Goal: Answer question/provide support: Share knowledge or assist other users

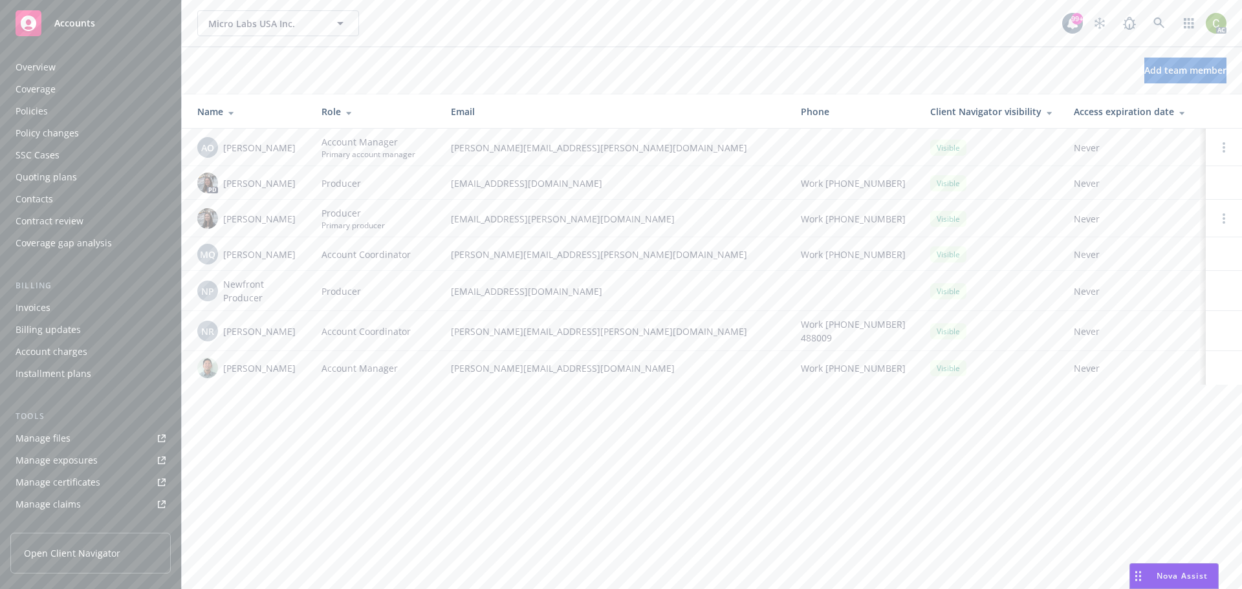
scroll to position [254, 0]
click at [1188, 574] on span "Nova Assist" at bounding box center [1182, 576] width 51 height 11
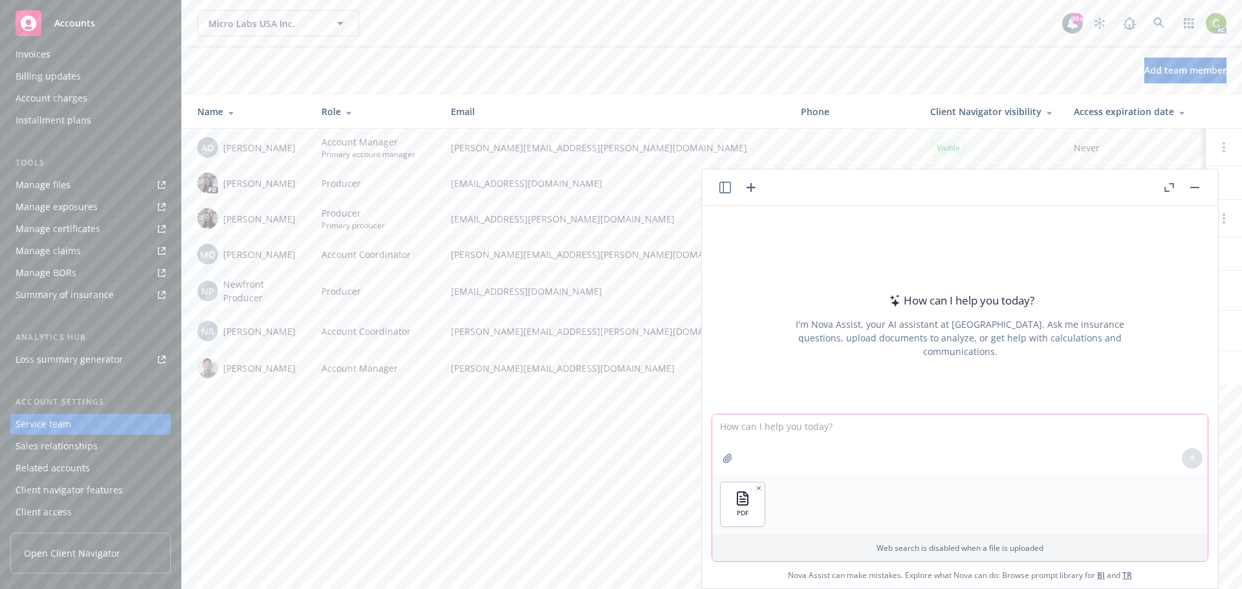
click at [879, 442] on textarea at bounding box center [959, 445] width 495 height 60
type textarea "Will this trigger coverage under personal and advertising injury of the general…"
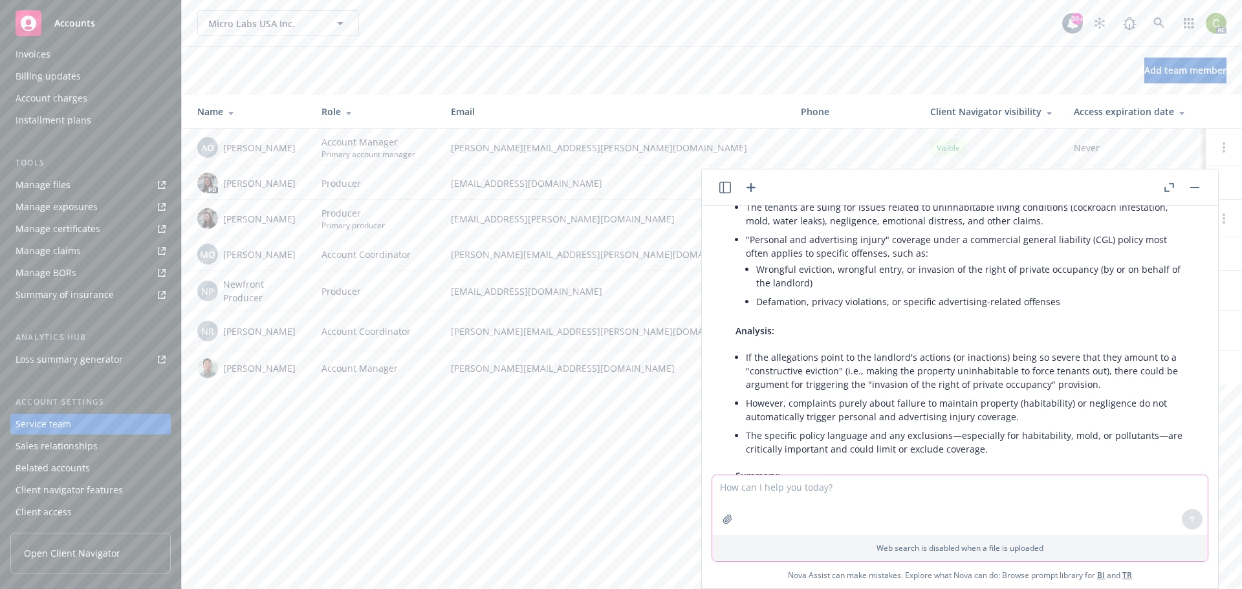
scroll to position [194, 0]
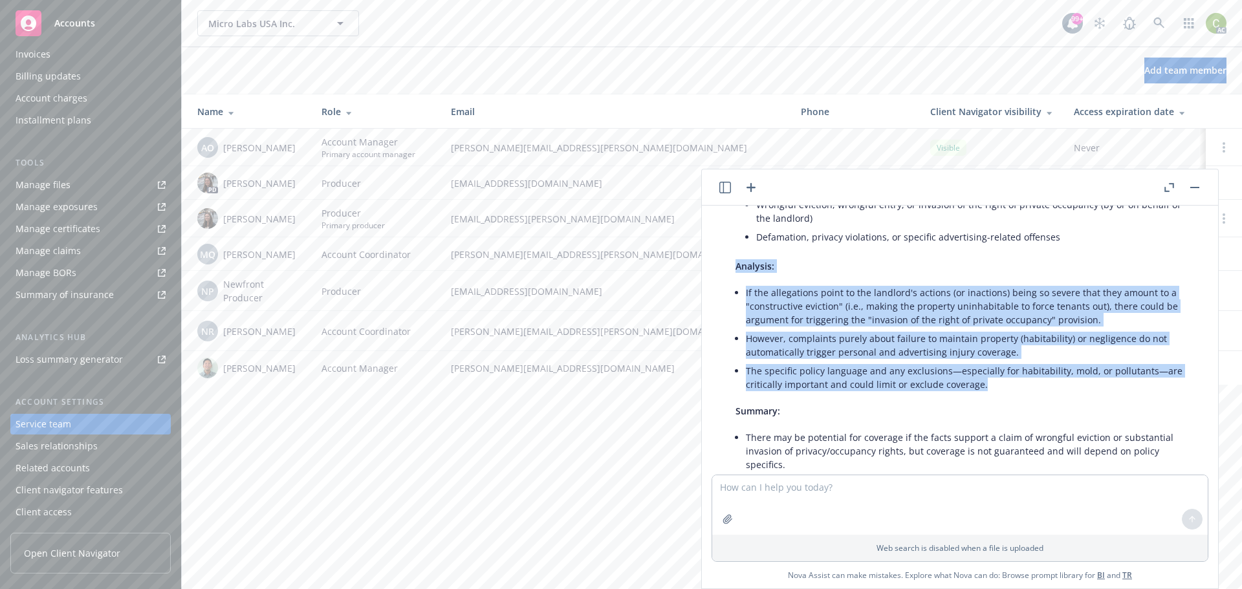
drag, startPoint x: 928, startPoint y: 375, endPoint x: 717, endPoint y: 285, distance: 229.8
click at [717, 285] on div "Based on the complaint you provided: The tenants are suing for issues related t…" at bounding box center [959, 369] width 495 height 530
copy div "Analysis: If the allegations point to the landlord's actions (or inactions) bei…"
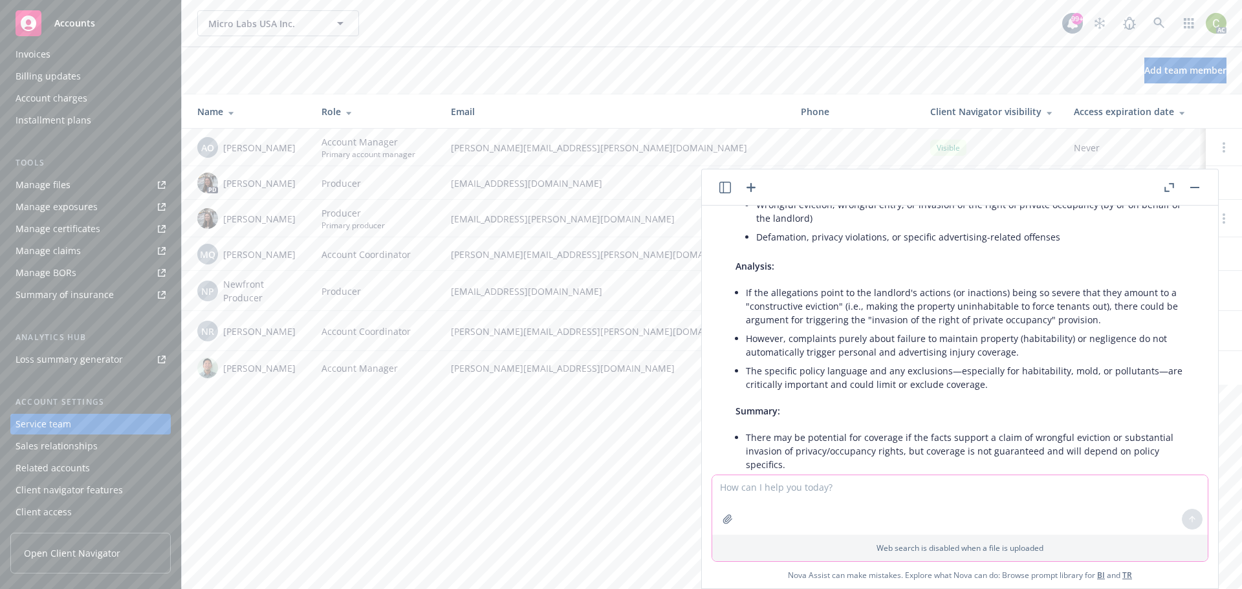
click at [846, 499] on textarea at bounding box center [959, 505] width 495 height 60
click at [933, 483] on textarea at bounding box center [959, 505] width 495 height 60
click at [881, 484] on textarea "Help me argue that the attached complaint is wrong and the" at bounding box center [959, 504] width 495 height 61
click at [1020, 490] on textarea "Help me argue that the attached coverage letter is wrong and the" at bounding box center [959, 504] width 495 height 61
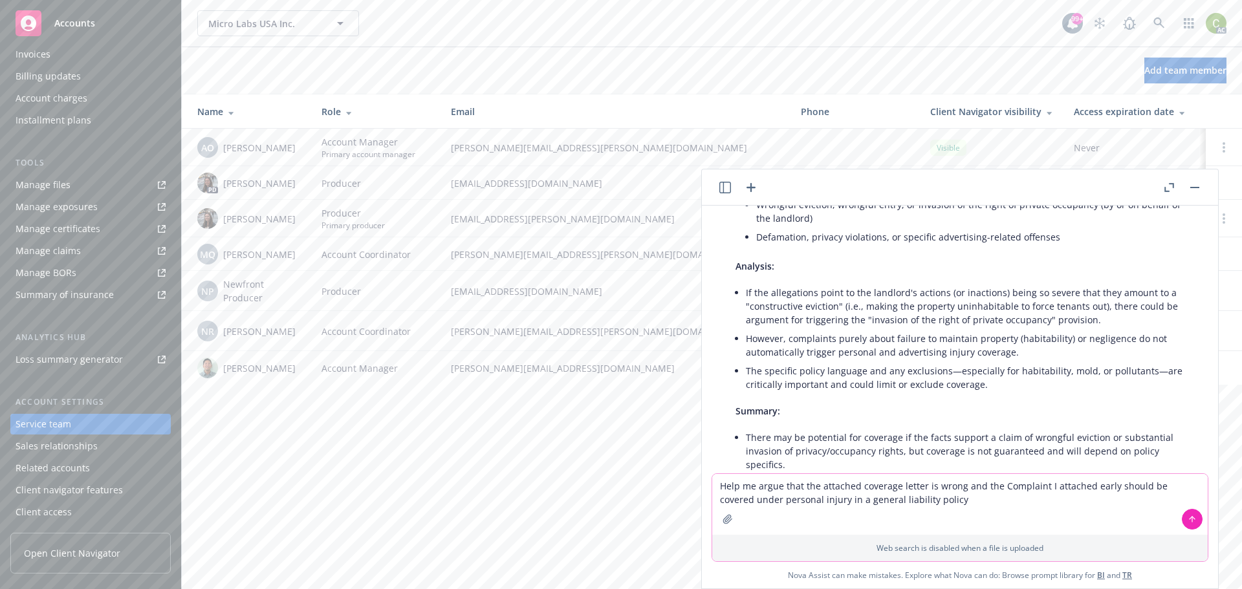
type textarea "Help me argue that the attached coverage letter is wrong and the Complaint I at…"
click at [1018, 520] on p "Supports PDF and images" at bounding box center [971, 525] width 105 height 11
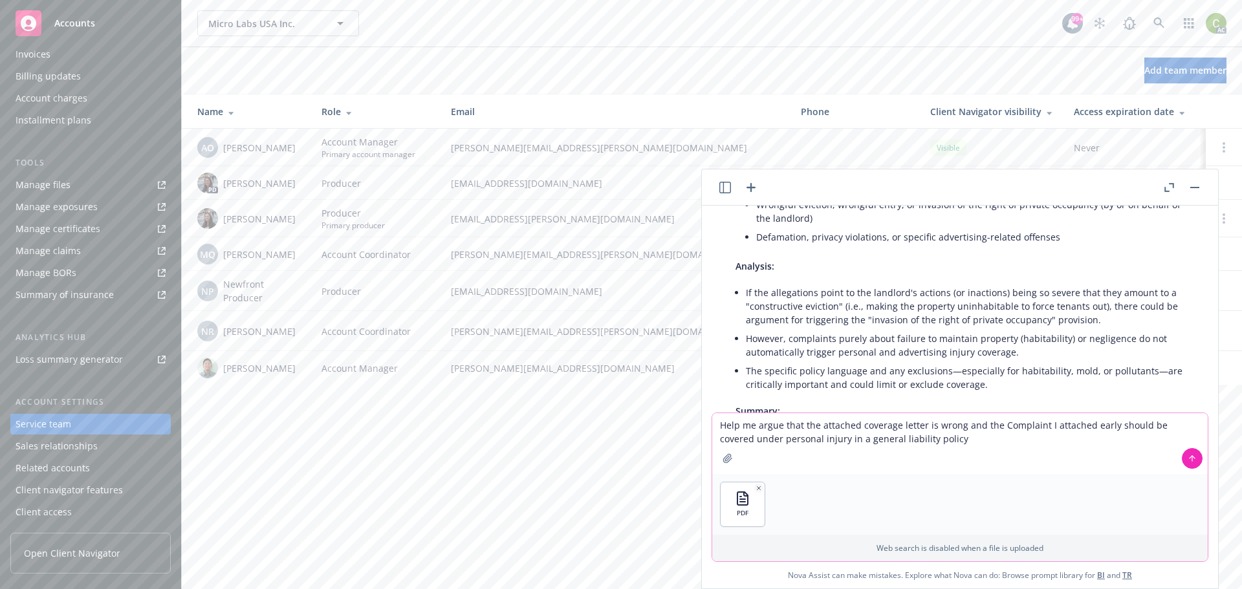
click at [1190, 458] on icon at bounding box center [1192, 457] width 5 height 3
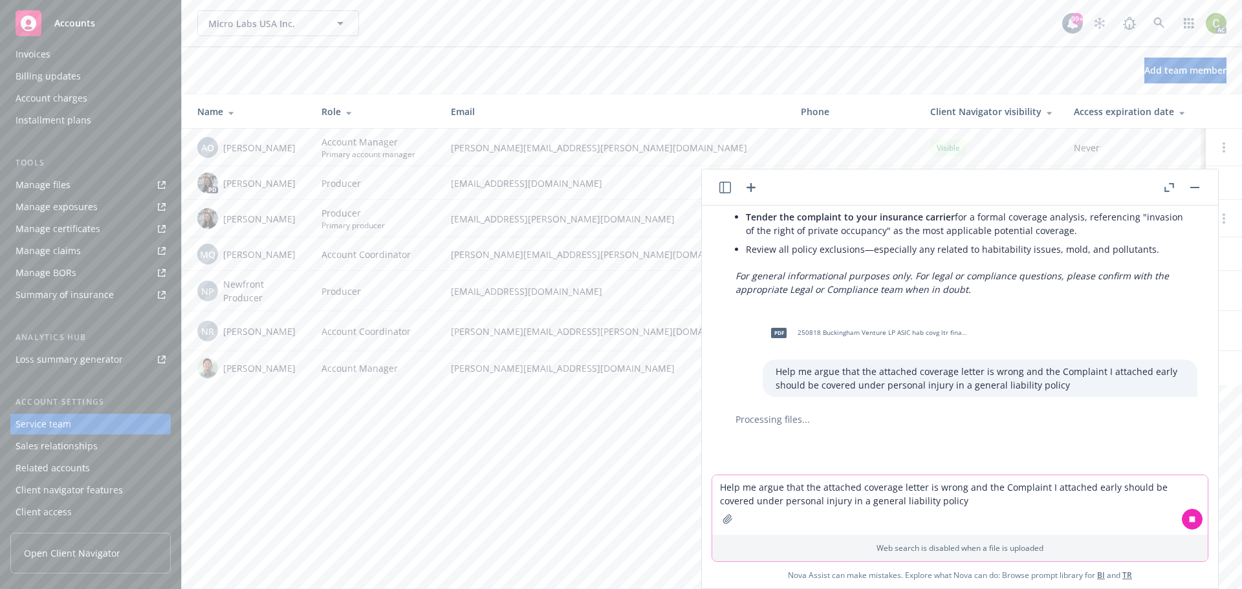
scroll to position [530, 0]
click at [817, 502] on textarea "Help me argue that the attached coverage letter is wrong and the Complaint I at…" at bounding box center [959, 505] width 495 height 60
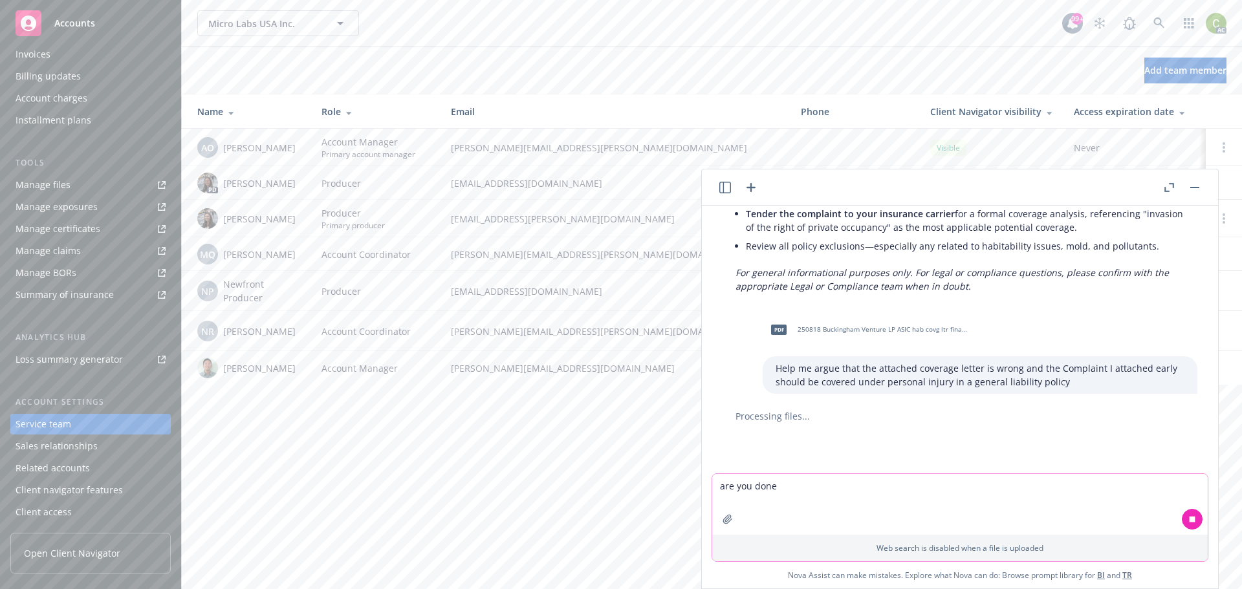
type textarea "are you done?"
drag, startPoint x: 844, startPoint y: 495, endPoint x: 622, endPoint y: 489, distance: 221.3
click at [622, 489] on body "Accounts Overview Coverage Policies Policy changes SSC Cases Quoting plans Cont…" at bounding box center [621, 294] width 1242 height 589
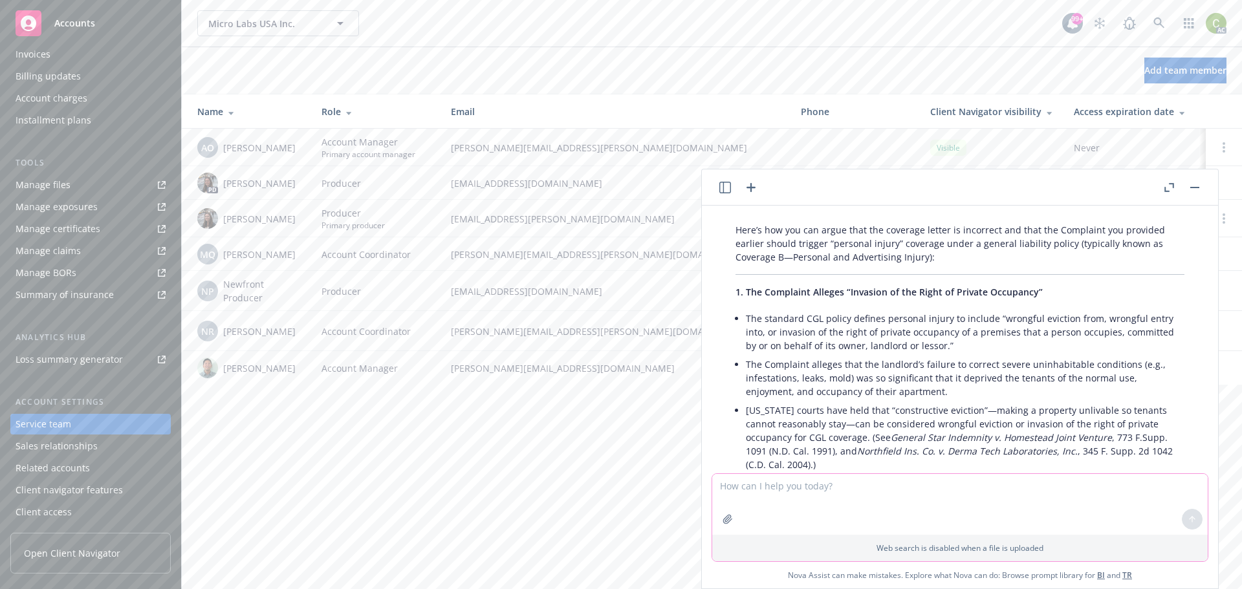
scroll to position [787, 0]
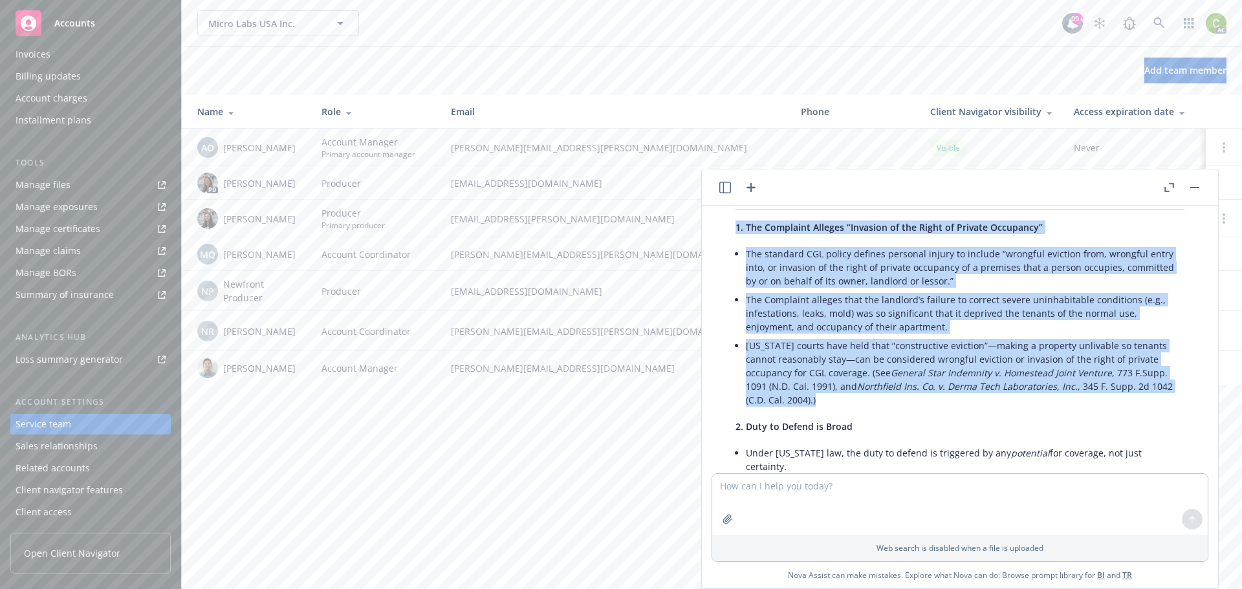
drag, startPoint x: 819, startPoint y: 398, endPoint x: 732, endPoint y: 219, distance: 199.3
click at [732, 219] on div "Here’s how you can argue that the coverage letter is incorrect and that the Com…" at bounding box center [960, 588] width 475 height 871
copy div "1. The Complaint Alleges “Invasion of the Right of Private Occupancy” The stand…"
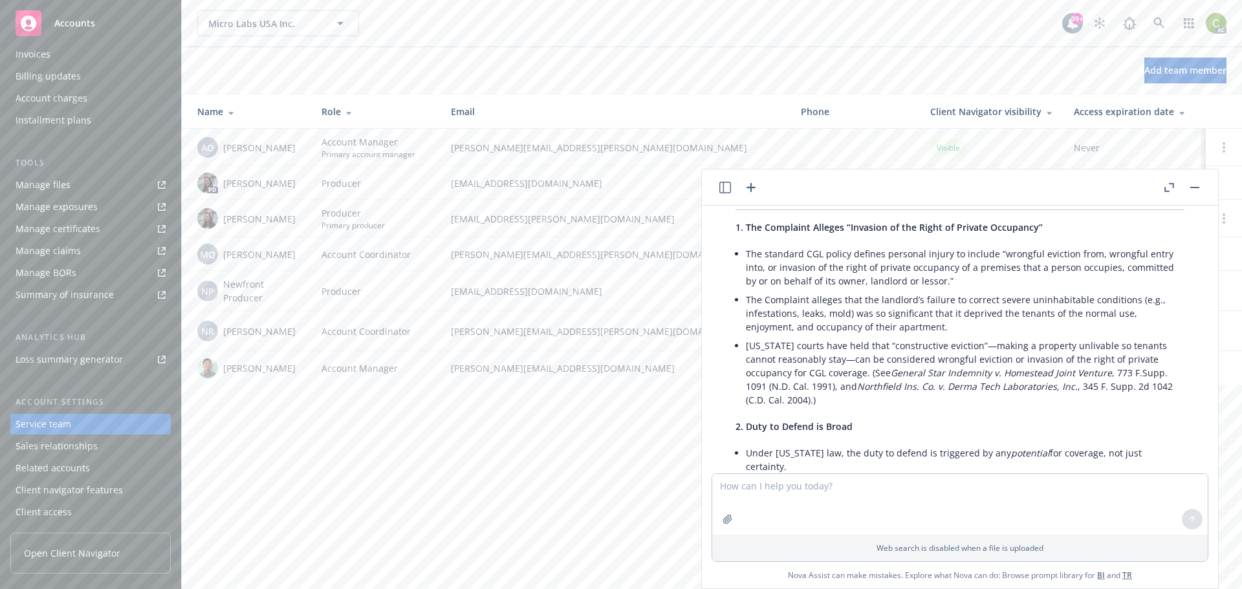
click at [863, 428] on p "2. Duty to Defend is Broad" at bounding box center [959, 427] width 449 height 14
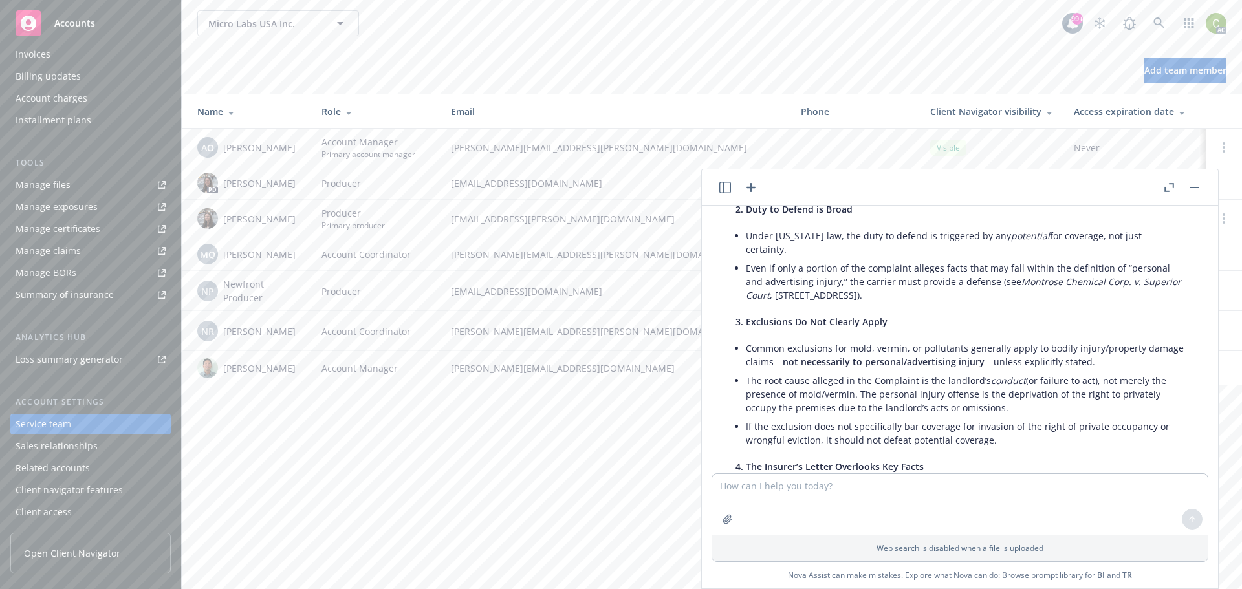
scroll to position [981, 0]
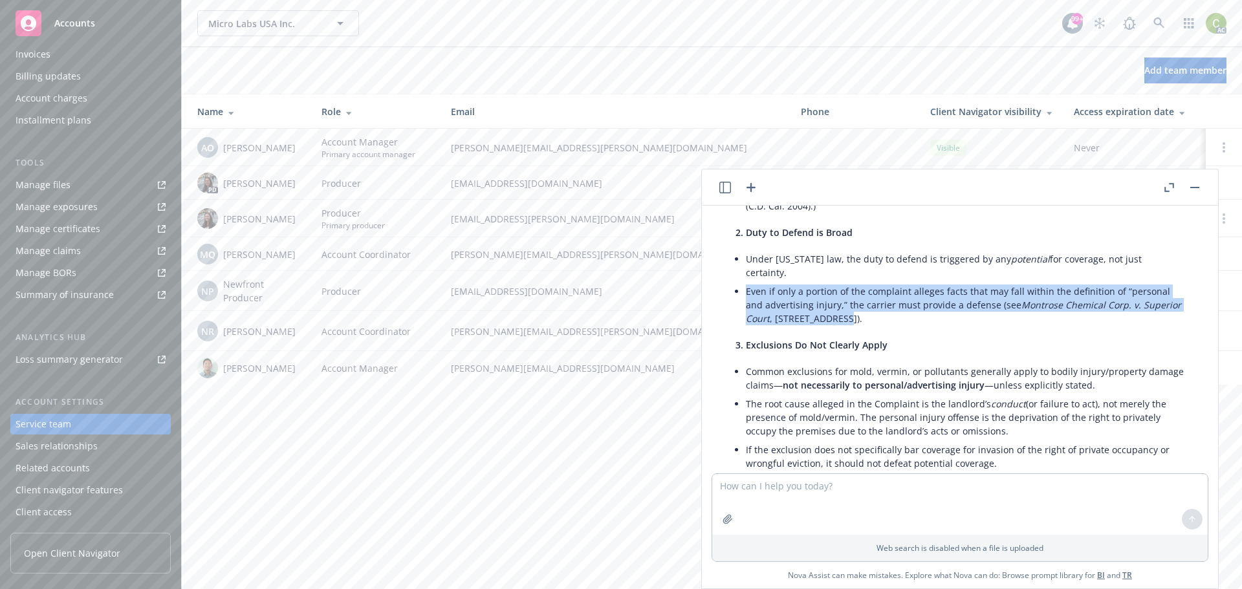
drag, startPoint x: 883, startPoint y: 320, endPoint x: 739, endPoint y: 290, distance: 147.3
click at [739, 290] on div "Here’s how you can argue that the coverage letter is incorrect and that the Com…" at bounding box center [960, 394] width 475 height 871
copy li "Even if only a portion of the complaint alleges facts that may fall within the …"
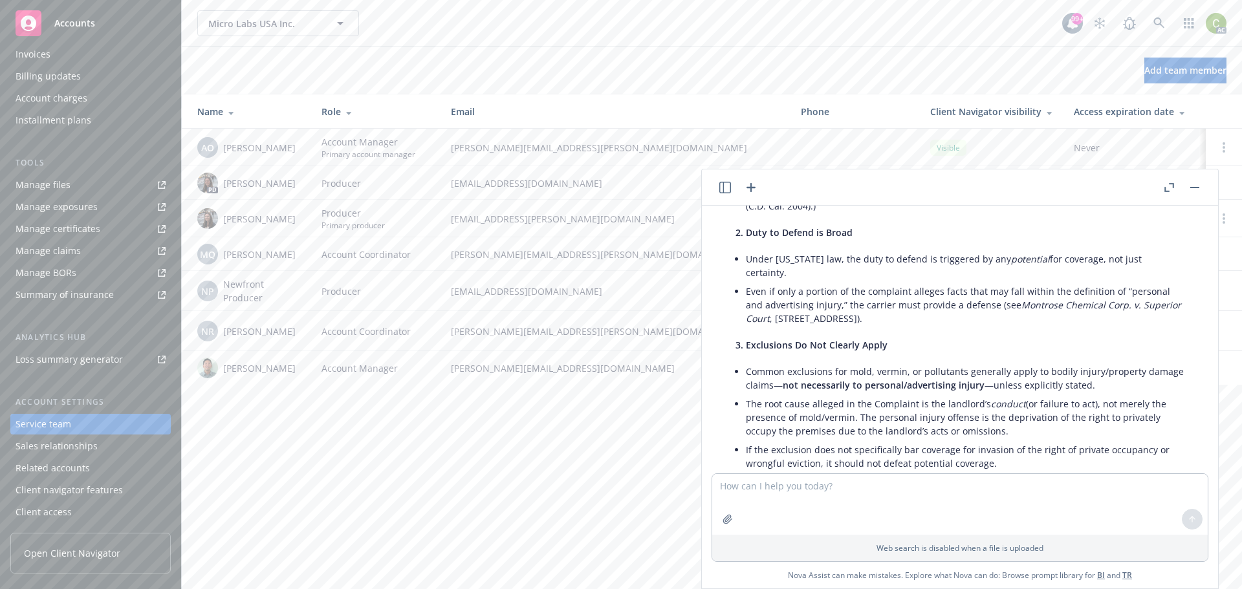
click at [906, 391] on span "not necessarily to personal/advertising injury" at bounding box center [884, 385] width 202 height 12
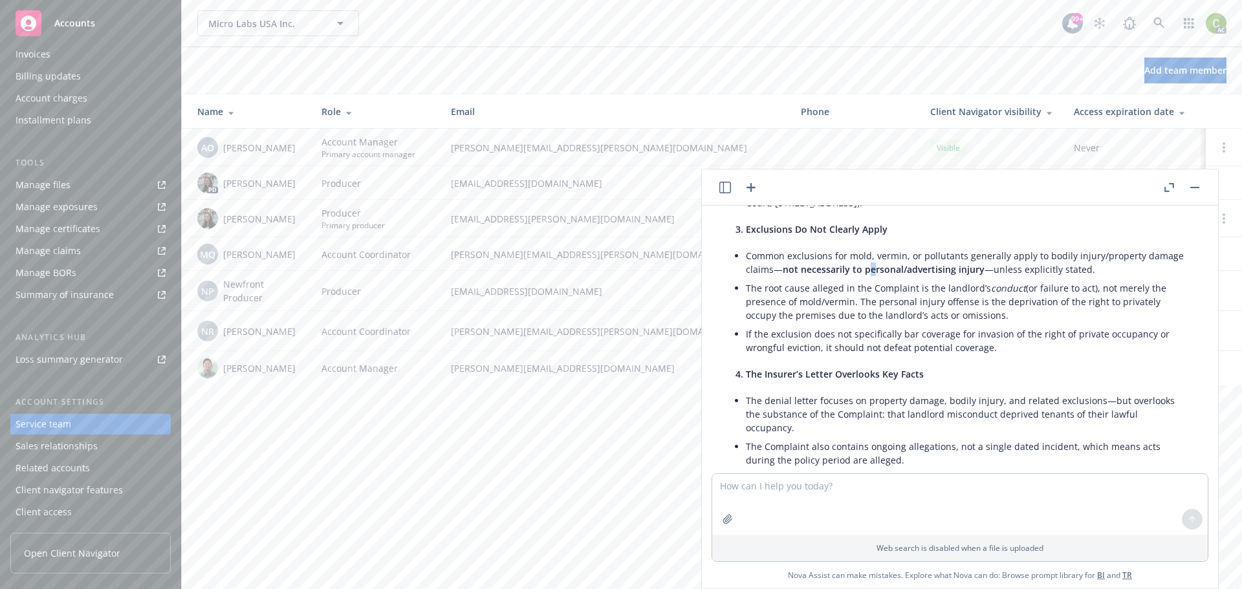
scroll to position [1110, 0]
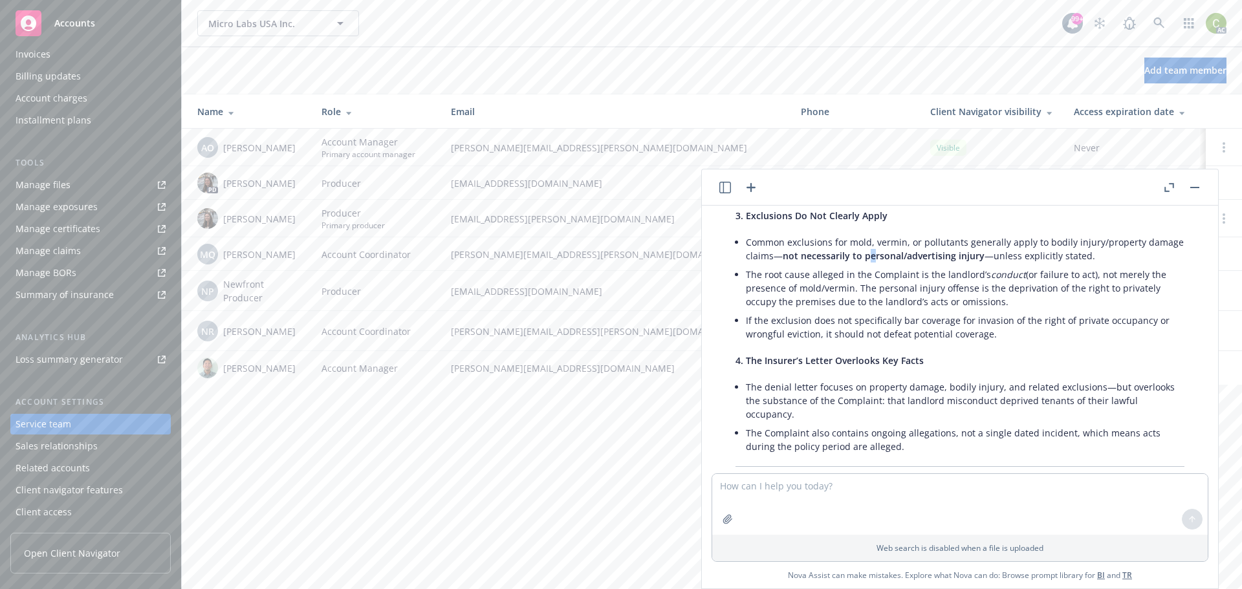
click at [1052, 330] on li "If the exclusion does not specifically bar coverage for invasion of the right o…" at bounding box center [965, 327] width 439 height 32
drag, startPoint x: 1002, startPoint y: 303, endPoint x: 737, endPoint y: 274, distance: 266.9
click at [746, 274] on li "The root cause alleged in the Complaint is the landlord’s conduct (or failure t…" at bounding box center [965, 288] width 439 height 46
copy li "The root cause alleged in the Complaint is the landlord’s conduct (or failure t…"
drag, startPoint x: 921, startPoint y: 376, endPoint x: 1057, endPoint y: 373, distance: 135.9
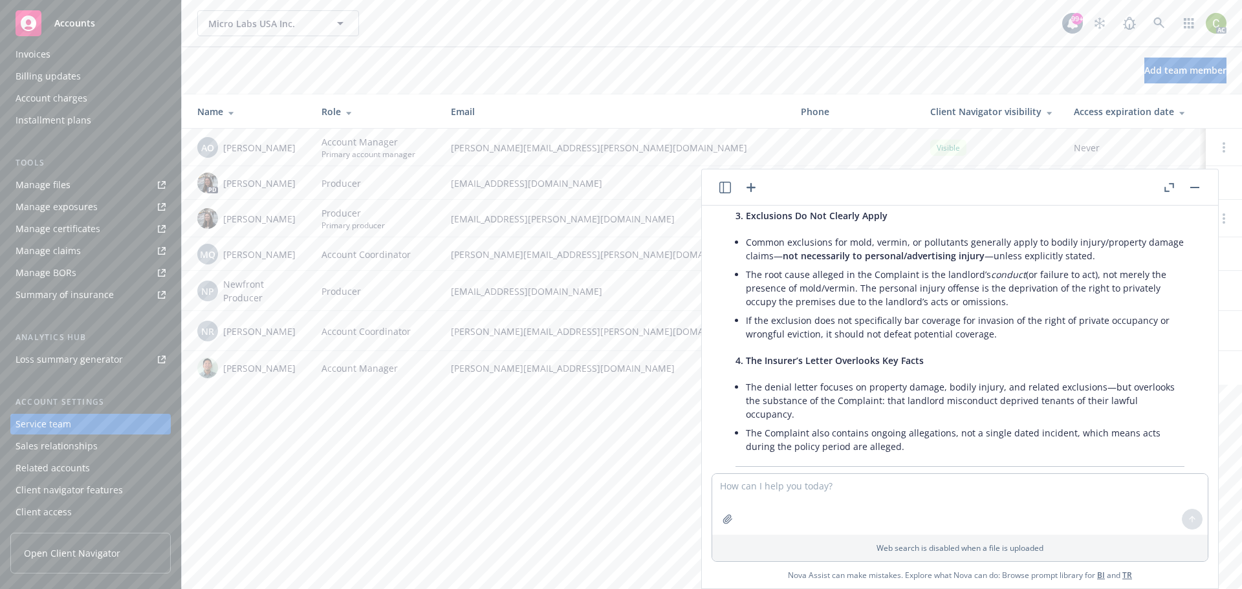
click at [922, 375] on div "Here’s how you can argue that the coverage letter is incorrect and that the Com…" at bounding box center [960, 265] width 475 height 871
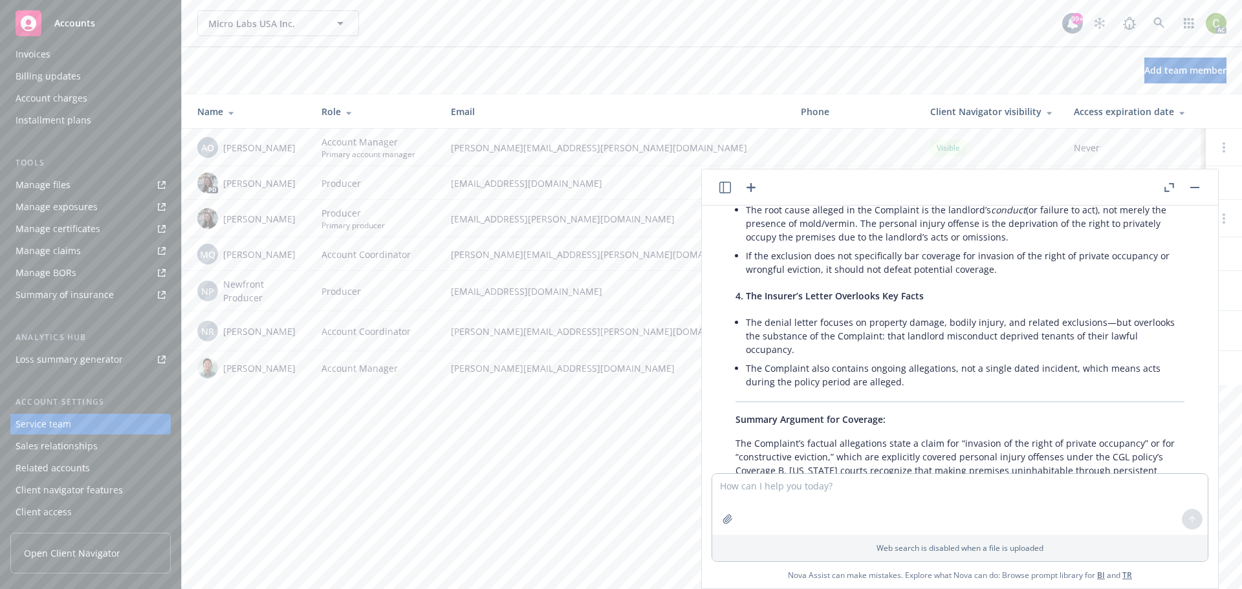
scroll to position [1239, 0]
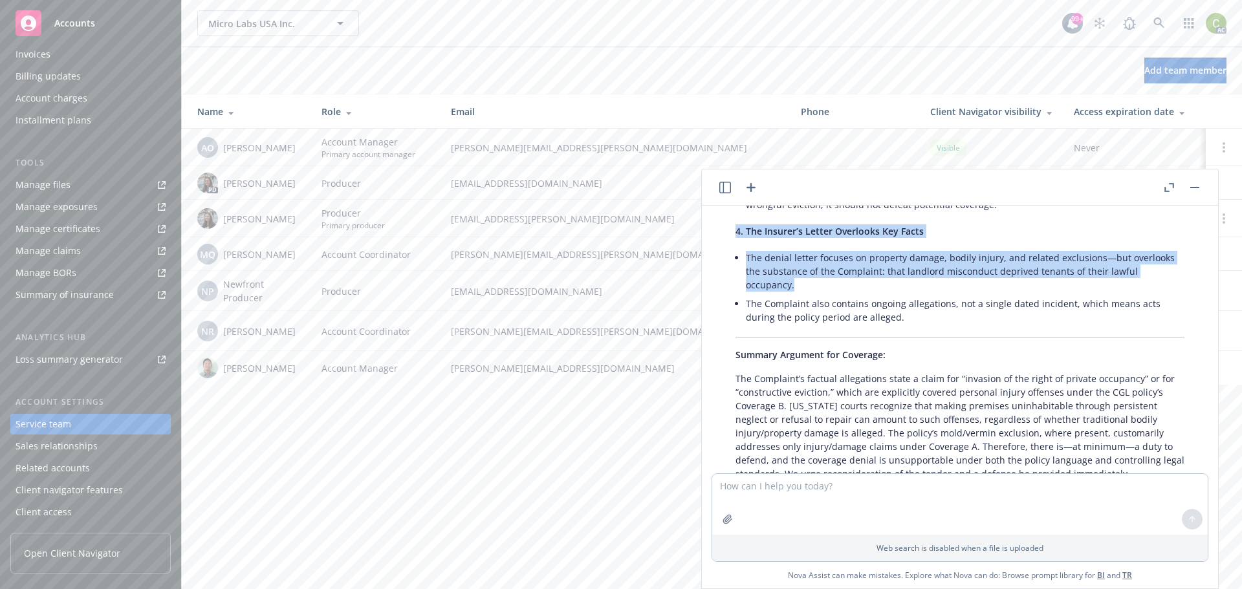
drag, startPoint x: 796, startPoint y: 288, endPoint x: 720, endPoint y: 252, distance: 84.5
click at [720, 252] on div "Here’s how you can argue that the coverage letter is incorrect and that the Com…" at bounding box center [959, 136] width 495 height 871
click at [761, 262] on li "The denial letter focuses on property damage, bodily injury, and related exclus…" at bounding box center [965, 271] width 439 height 46
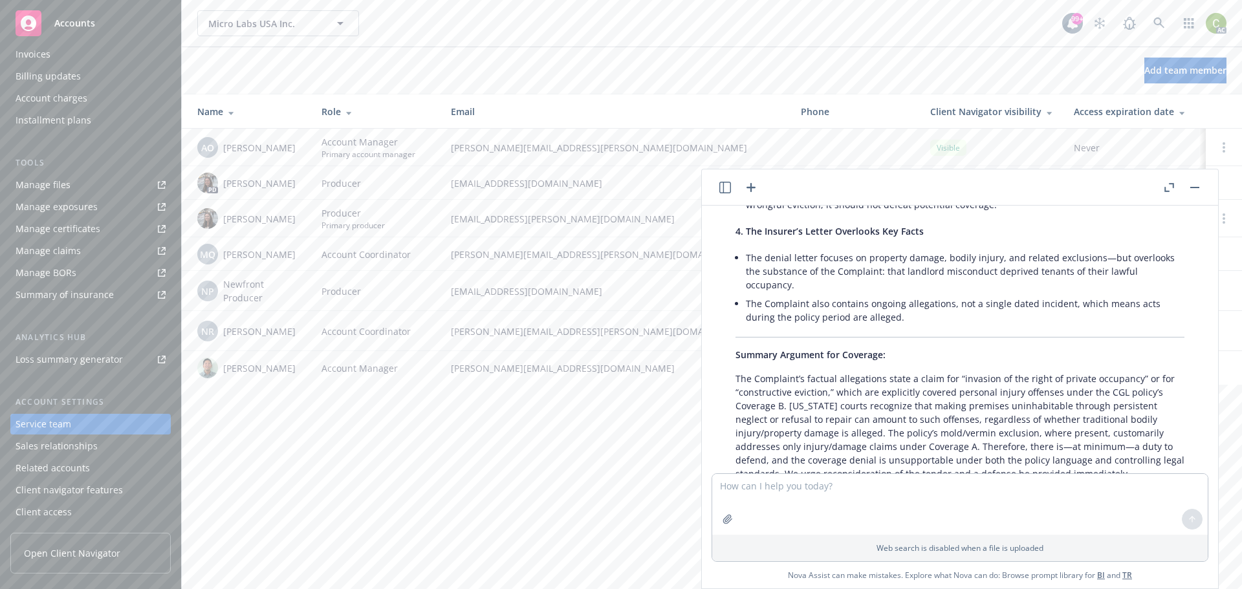
click at [798, 285] on li "The denial letter focuses on property damage, bodily injury, and related exclus…" at bounding box center [965, 271] width 439 height 46
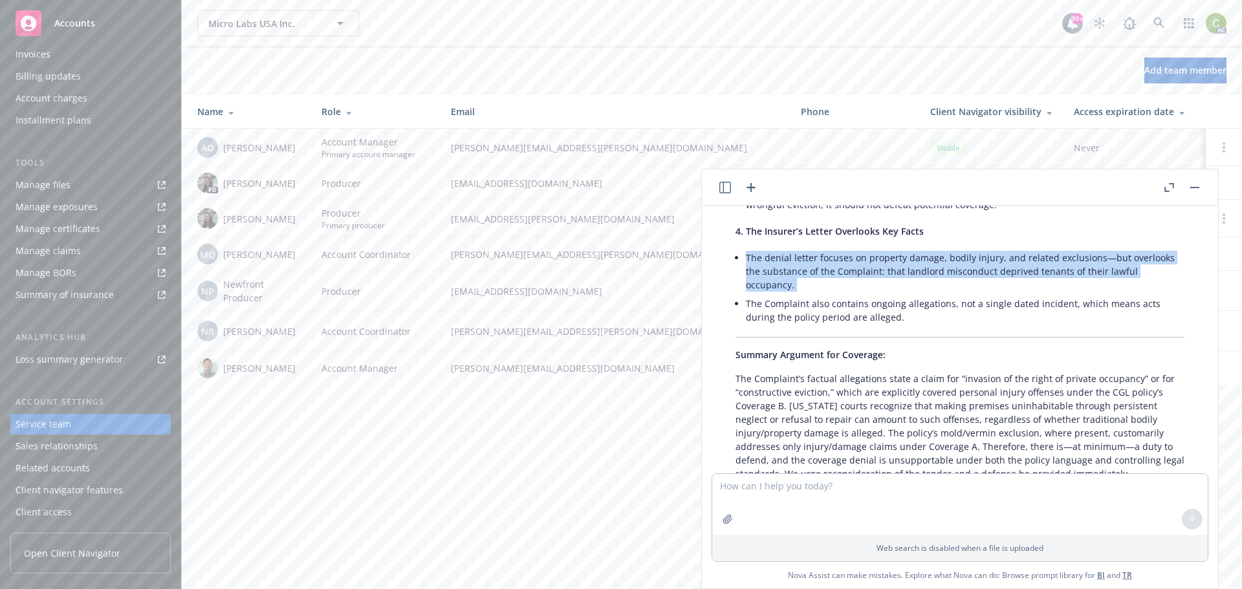
drag, startPoint x: 798, startPoint y: 285, endPoint x: 728, endPoint y: 257, distance: 75.2
click at [728, 257] on div "Here’s how you can argue that the coverage letter is incorrect and that the Com…" at bounding box center [960, 136] width 475 height 871
copy ul "The denial letter focuses on property damage, bodily injury, and related exclus…"
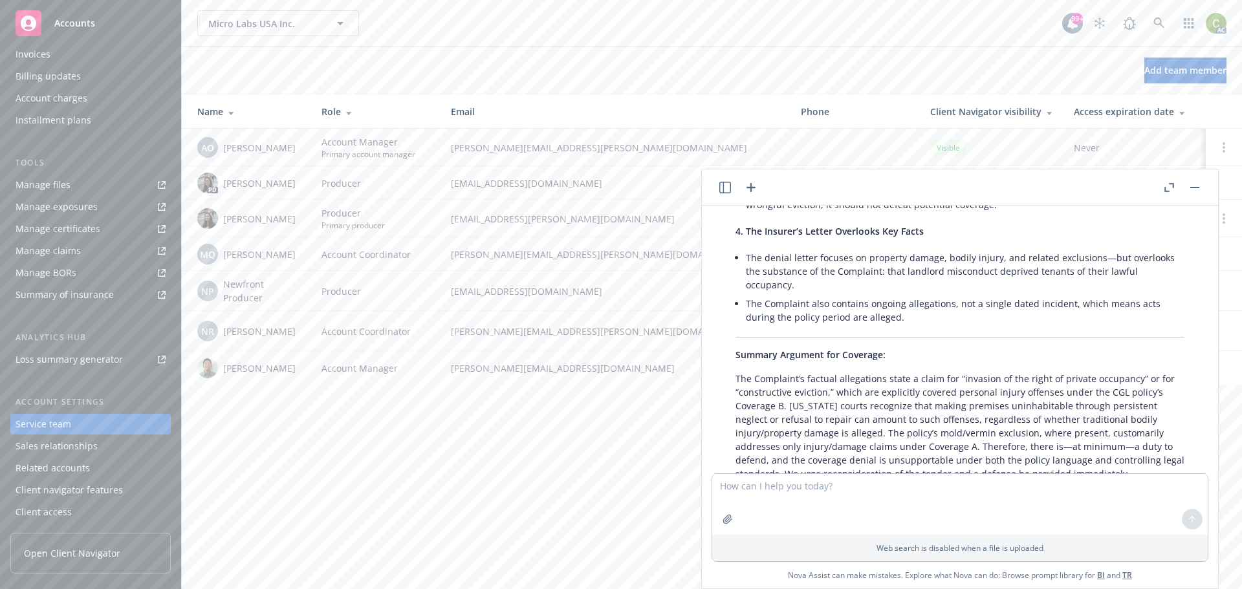
click at [1054, 390] on p "The Complaint’s factual allegations state a claim for “invasion of the right of…" at bounding box center [959, 426] width 449 height 109
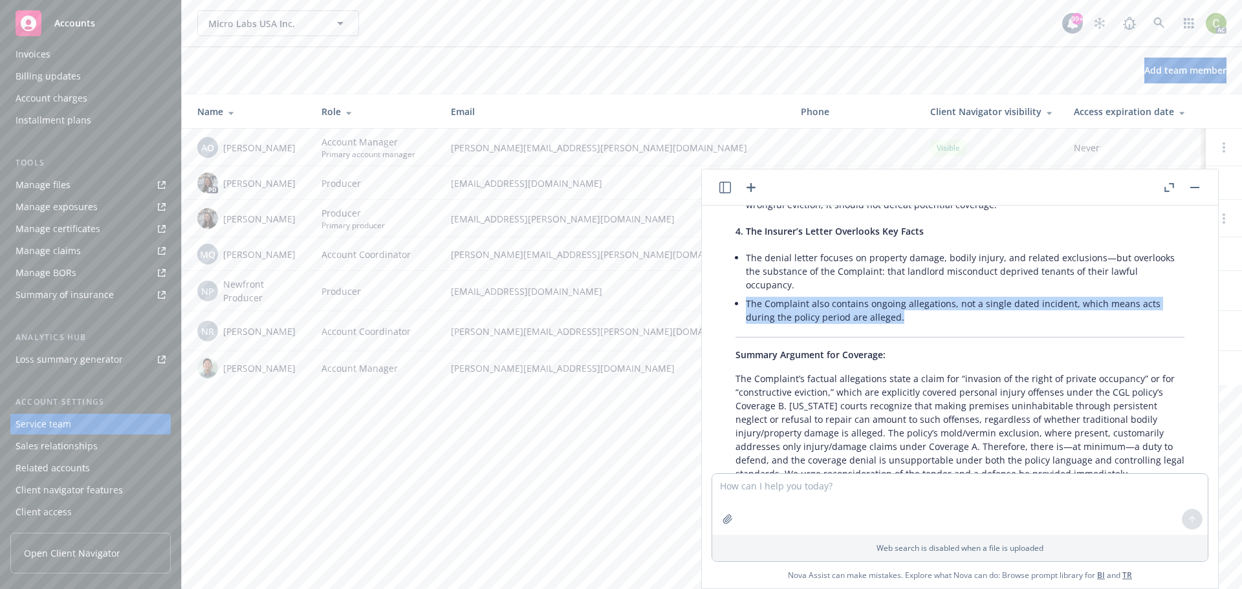
drag, startPoint x: 904, startPoint y: 321, endPoint x: 731, endPoint y: 298, distance: 174.2
click at [731, 298] on div "Here’s how you can argue that the coverage letter is incorrect and that the Com…" at bounding box center [960, 136] width 475 height 871
copy li "The Complaint also contains ongoing allegations, not a single dated incident, w…"
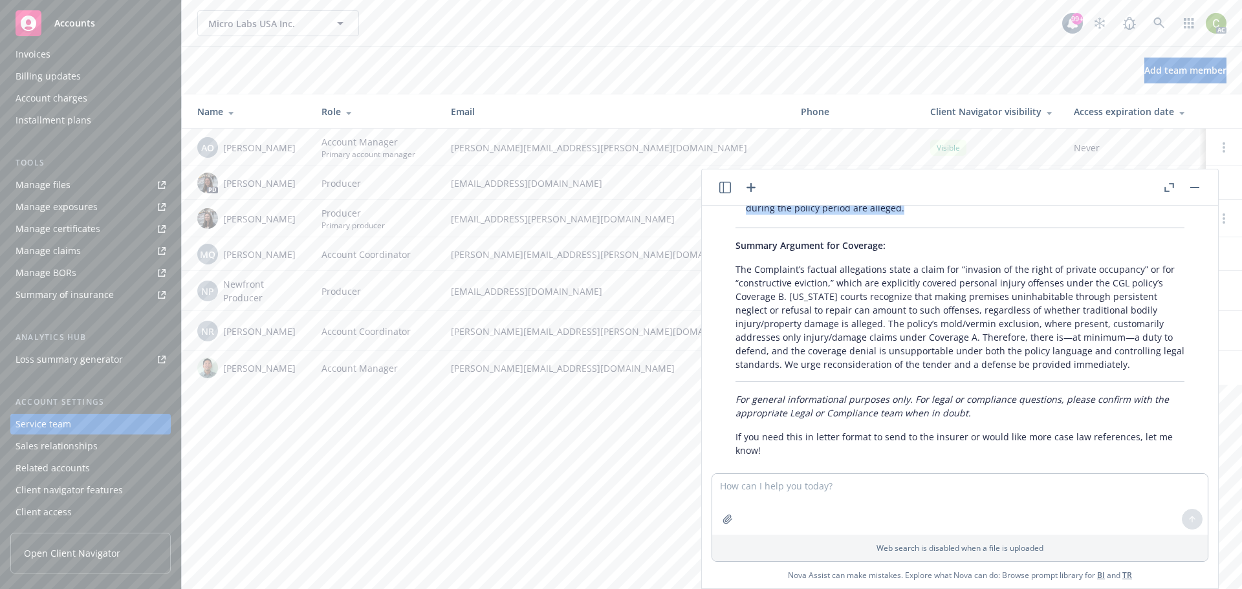
scroll to position [1369, 0]
